Goal: Information Seeking & Learning: Learn about a topic

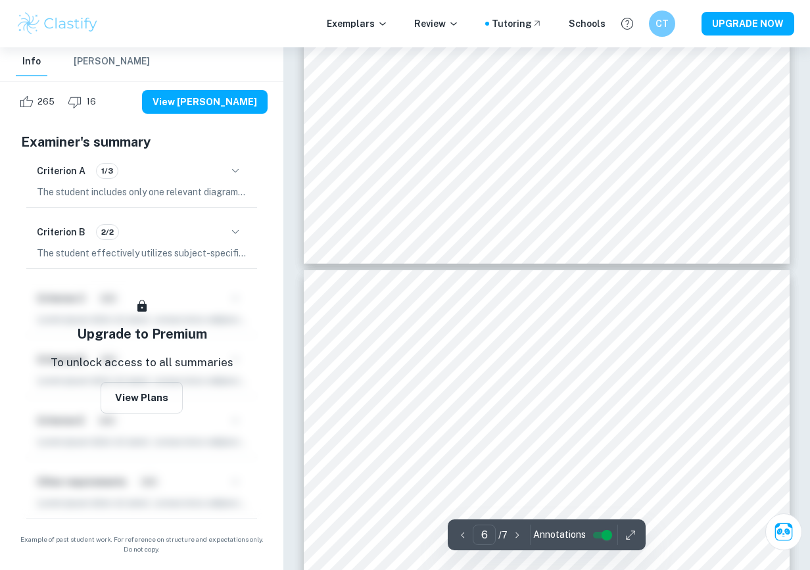
scroll to position [3704, 0]
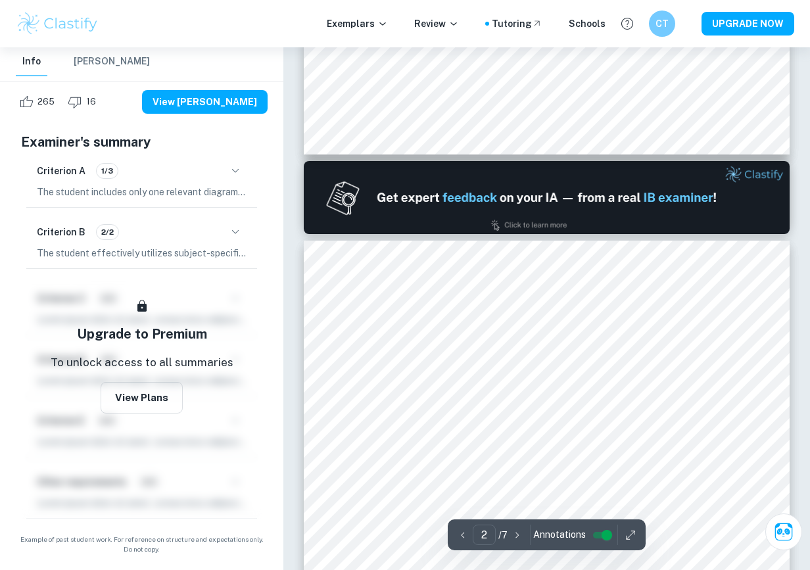
type input "1"
